Goal: Navigation & Orientation: Find specific page/section

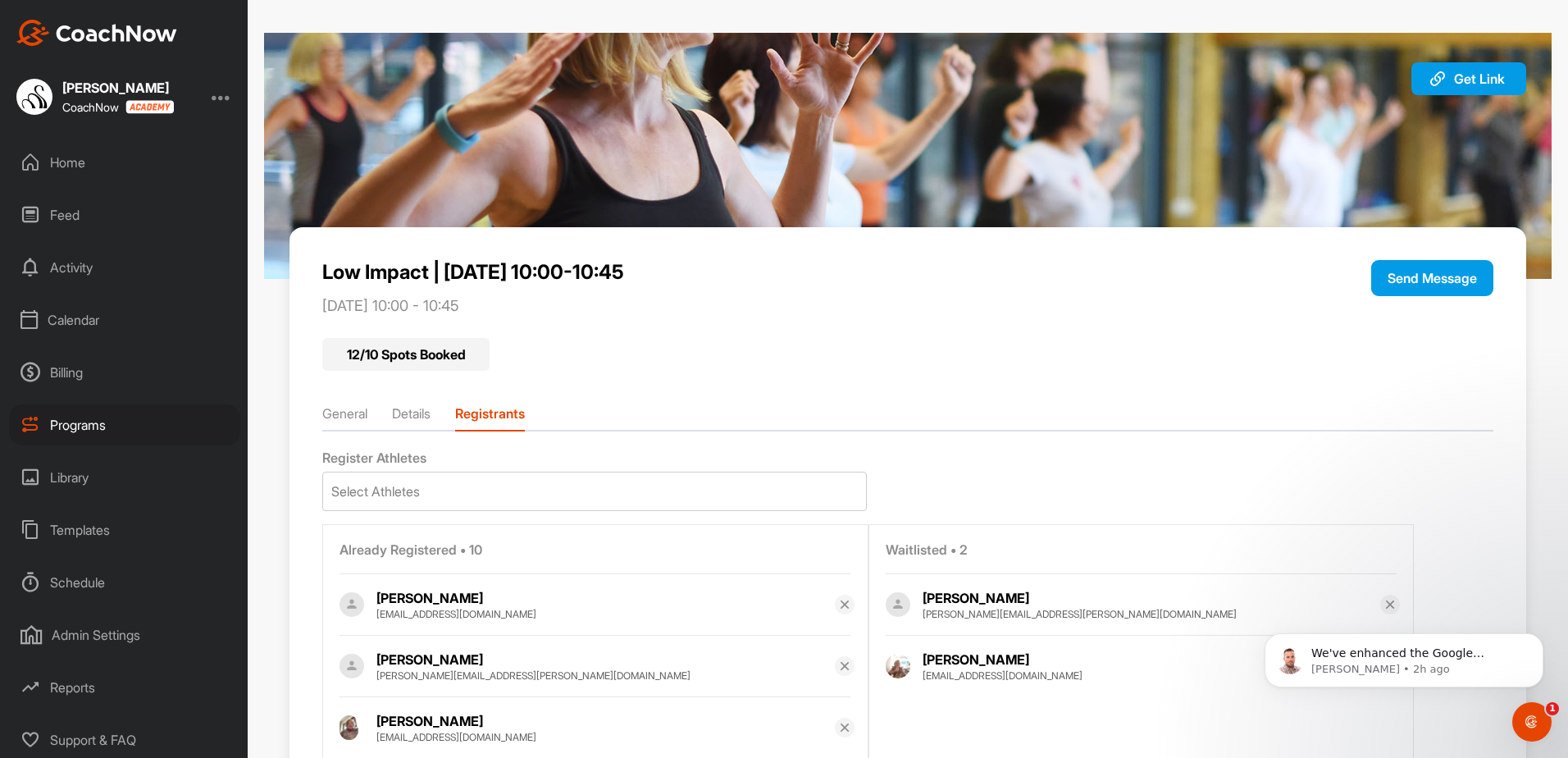
scroll to position [510, 0]
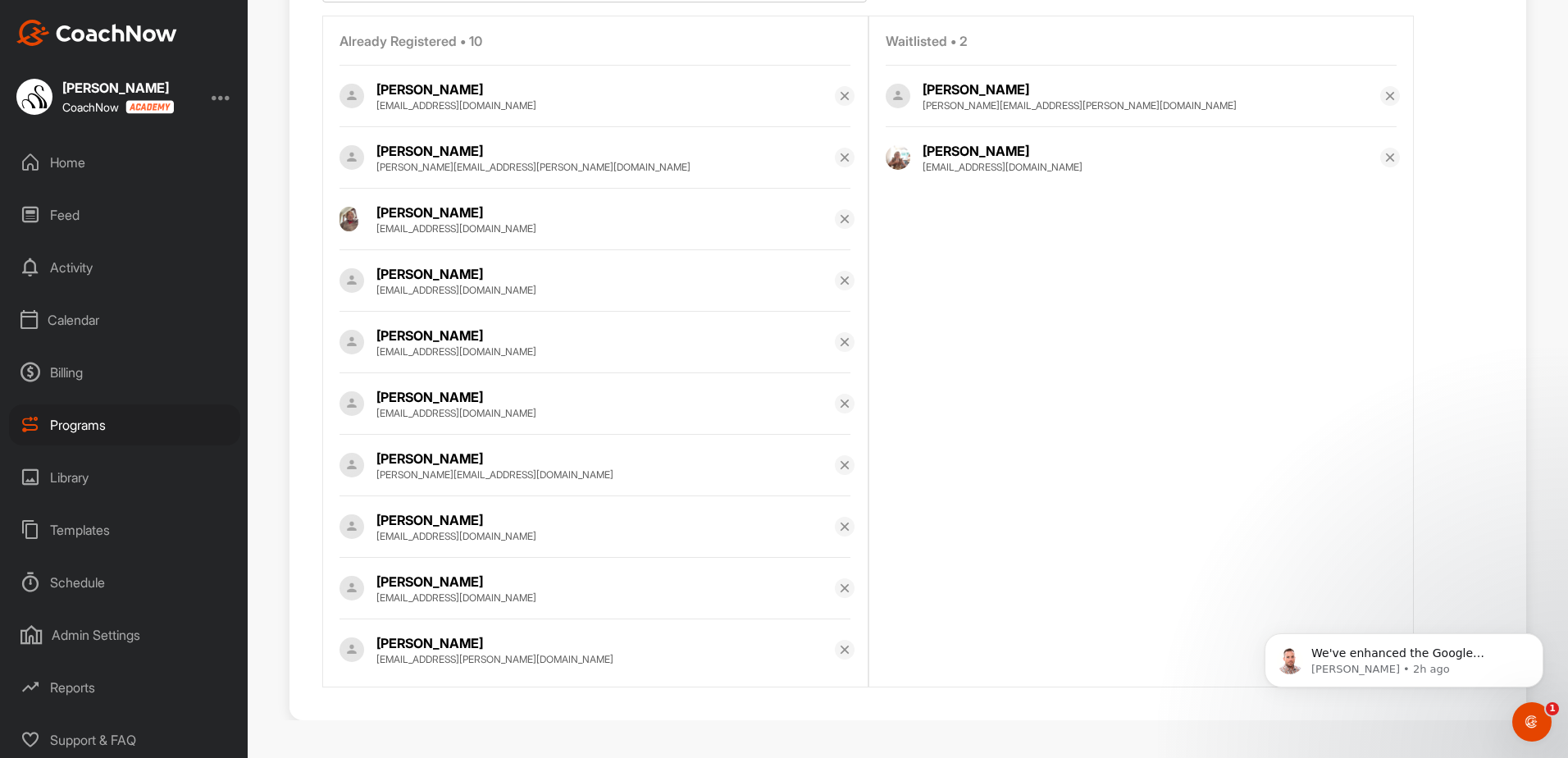
click at [47, 422] on div "Programs" at bounding box center [125, 425] width 231 height 41
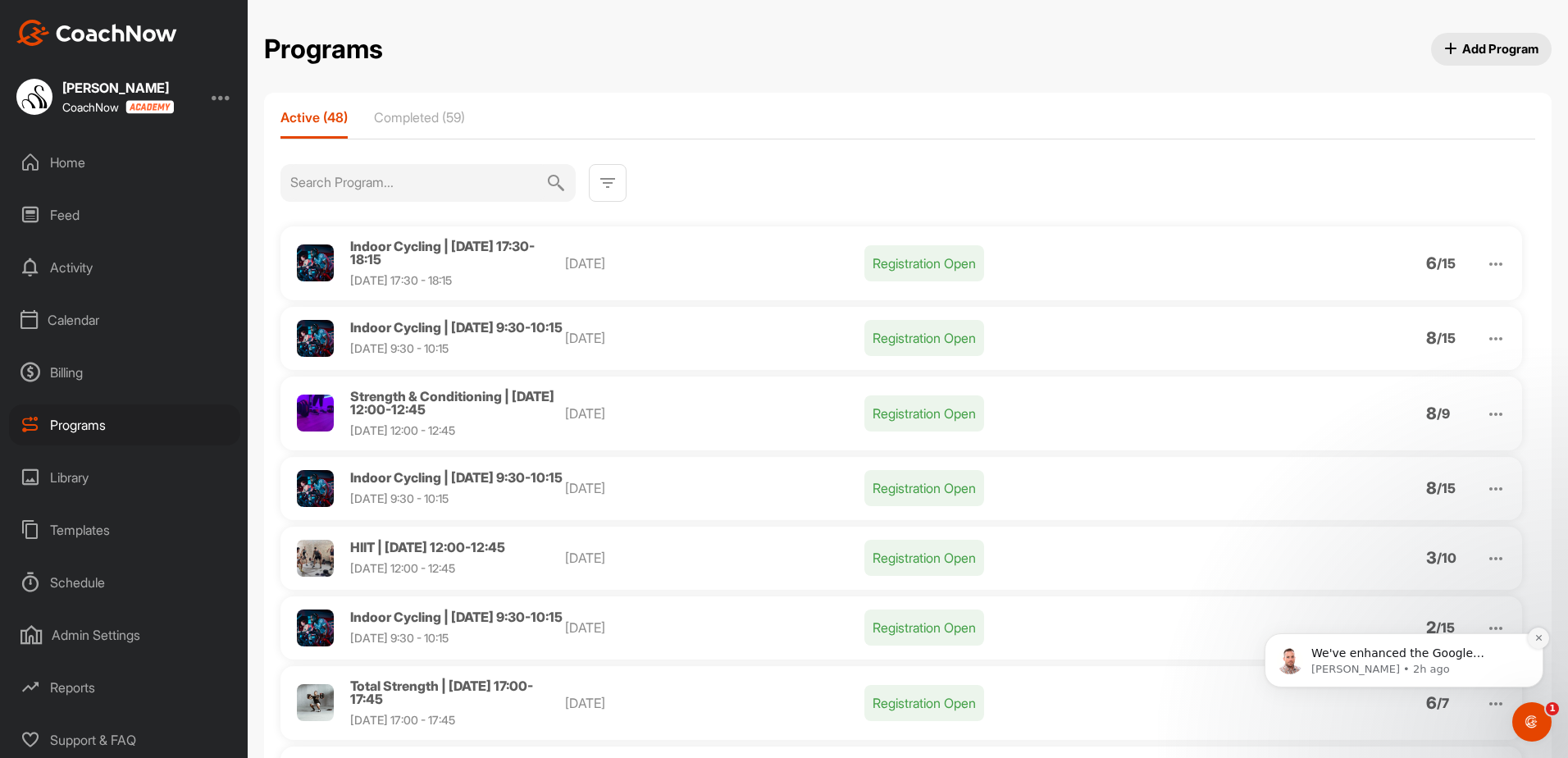
click at [1534, 632] on button "Dismiss notification" at bounding box center [1537, 637] width 21 height 21
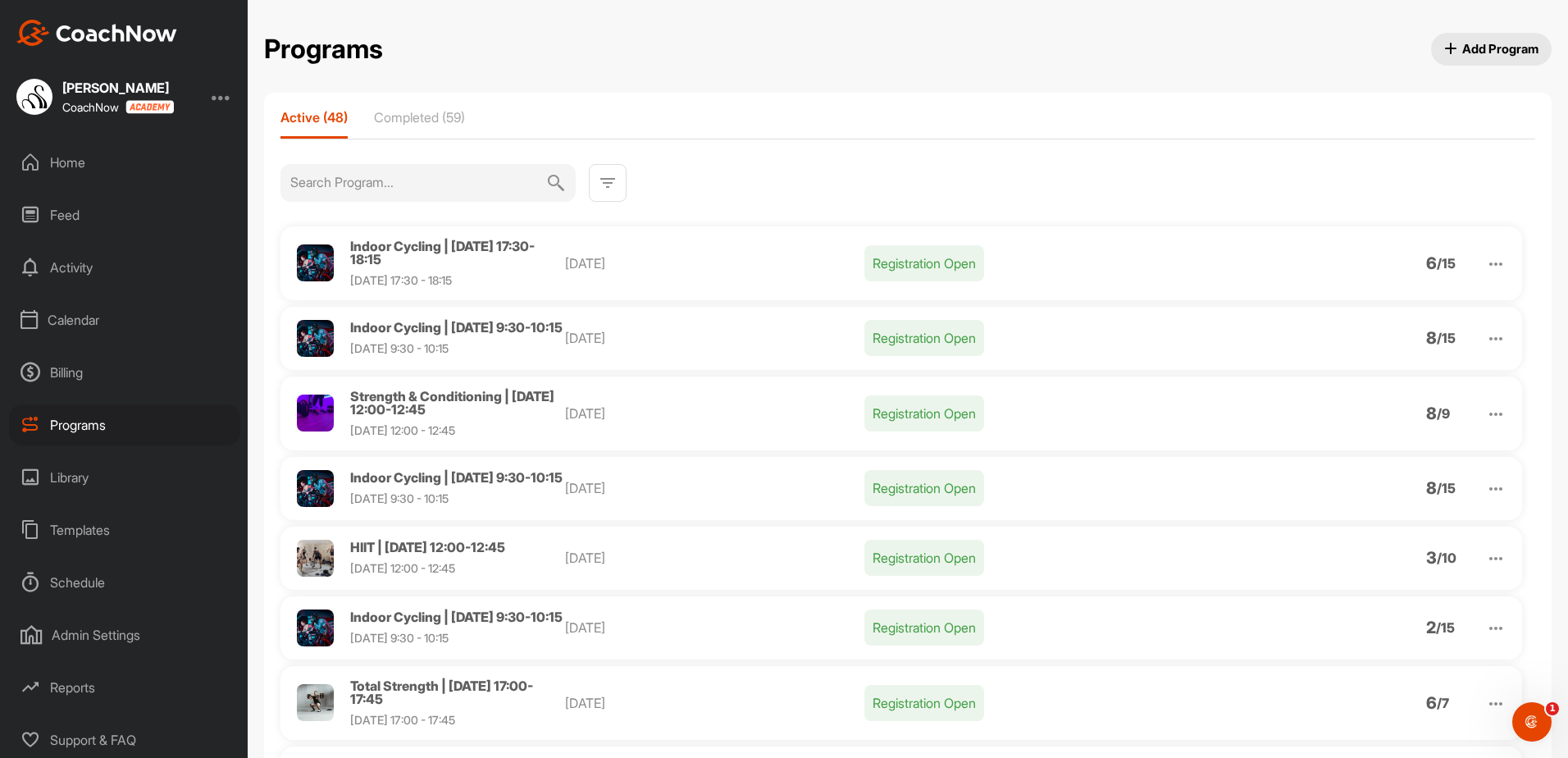
click at [456, 245] on span "Indoor Cycling | [DATE] 17:30-18:15" at bounding box center [442, 253] width 184 height 30
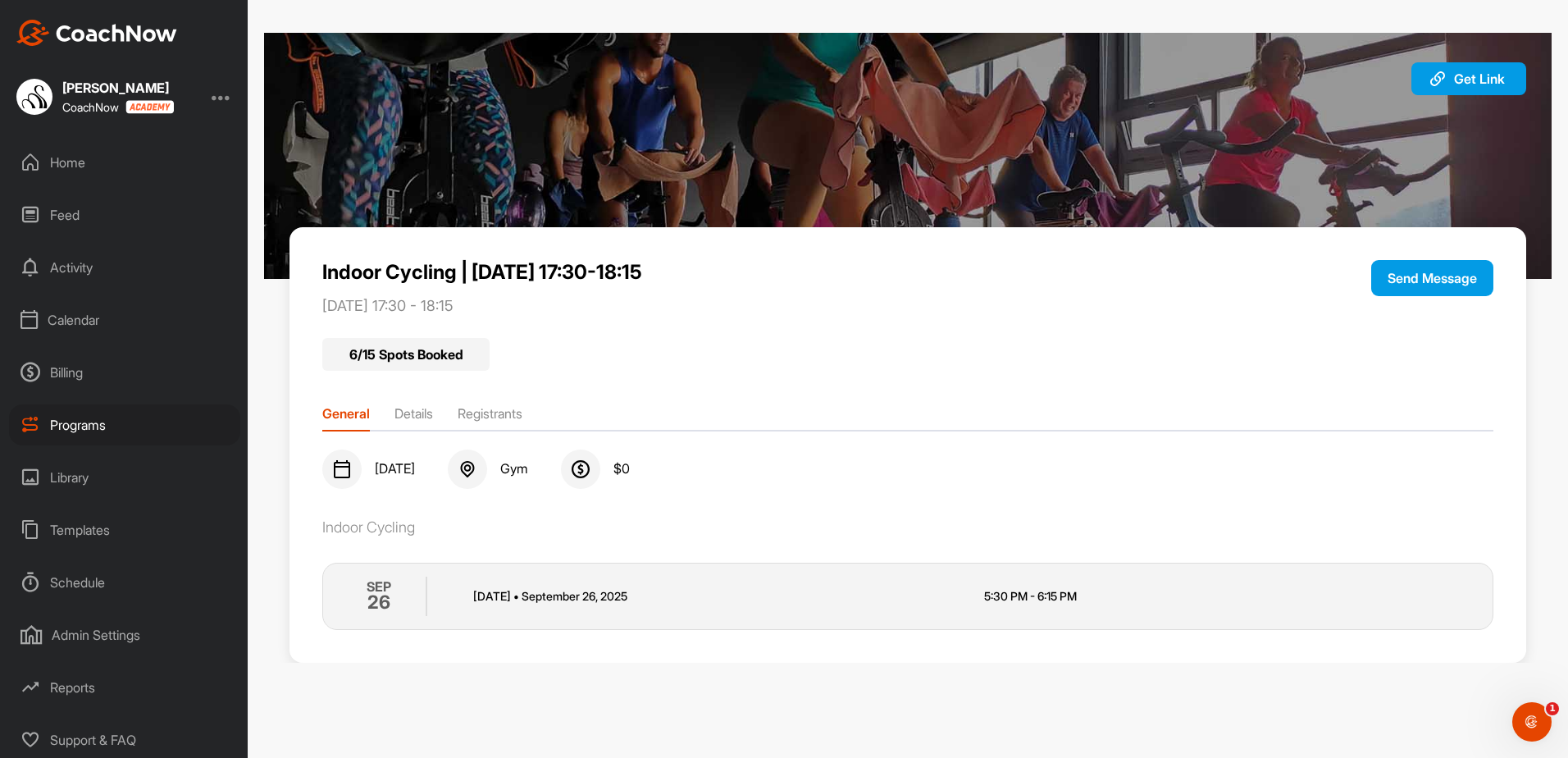
click at [485, 405] on li "Registrants" at bounding box center [489, 417] width 65 height 26
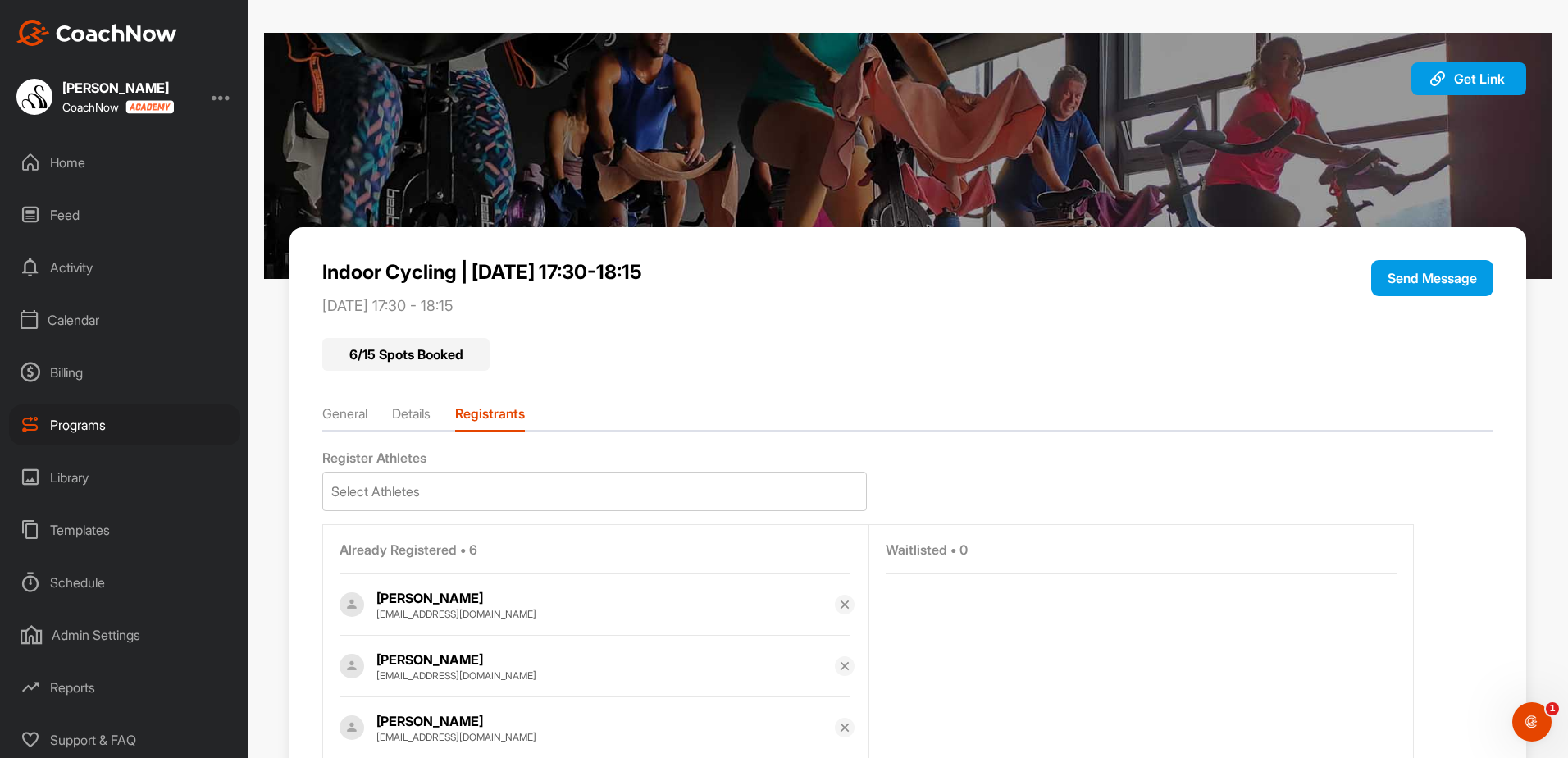
click at [63, 307] on div "Calendar" at bounding box center [125, 319] width 231 height 41
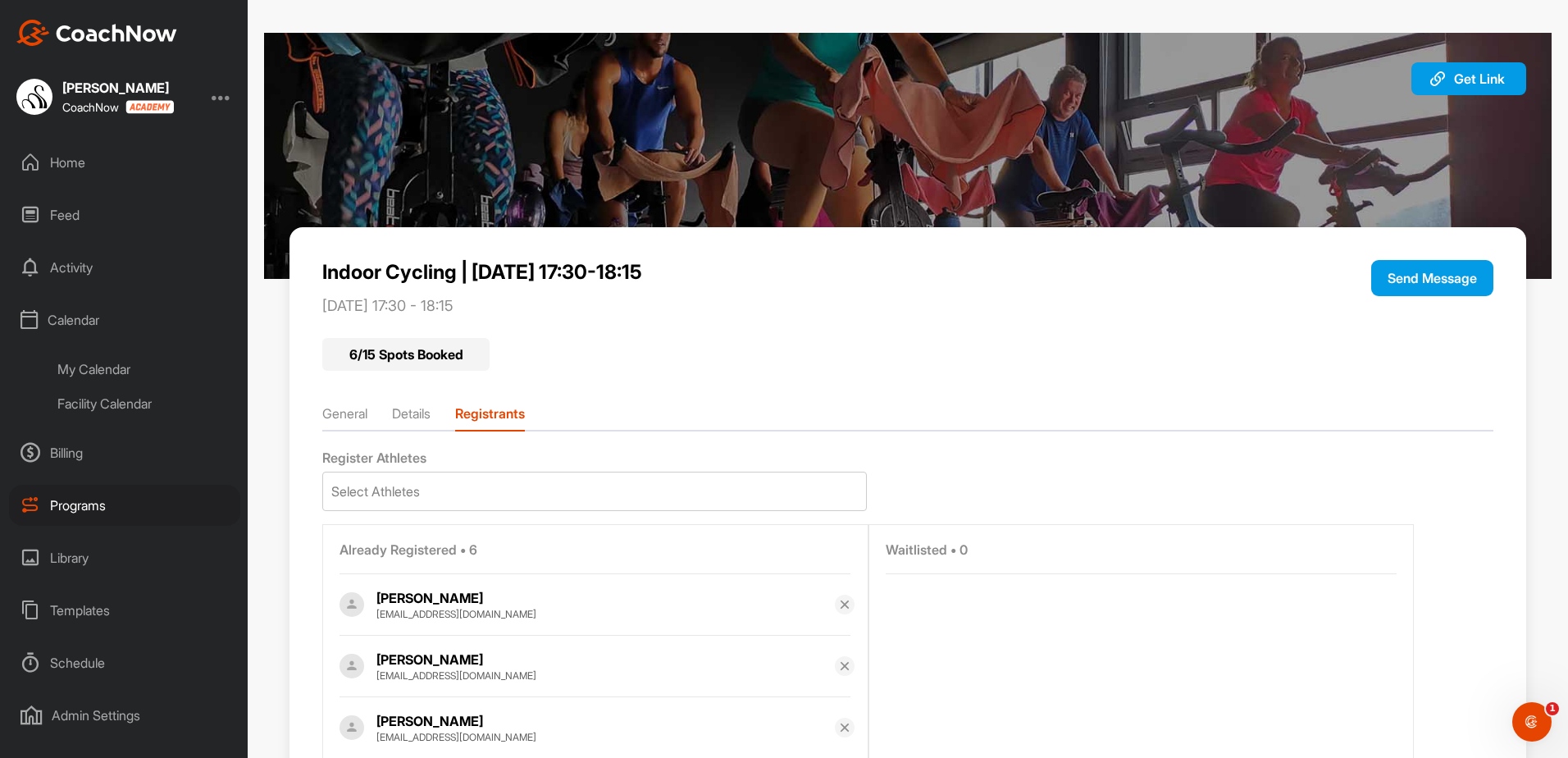
click at [87, 402] on div "Facility Calendar" at bounding box center [143, 403] width 194 height 35
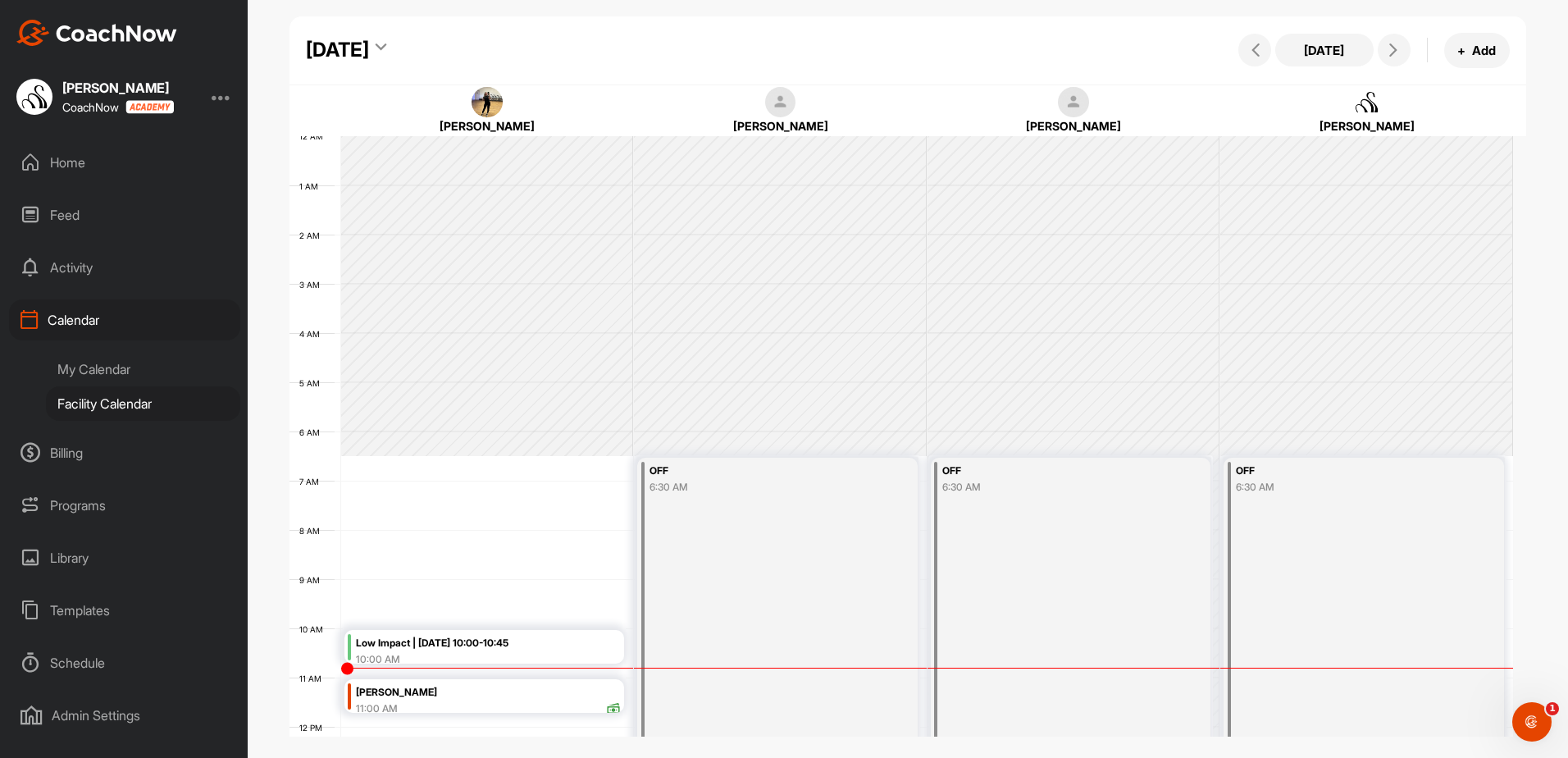
scroll to position [284, 0]
